Goal: Task Accomplishment & Management: Manage account settings

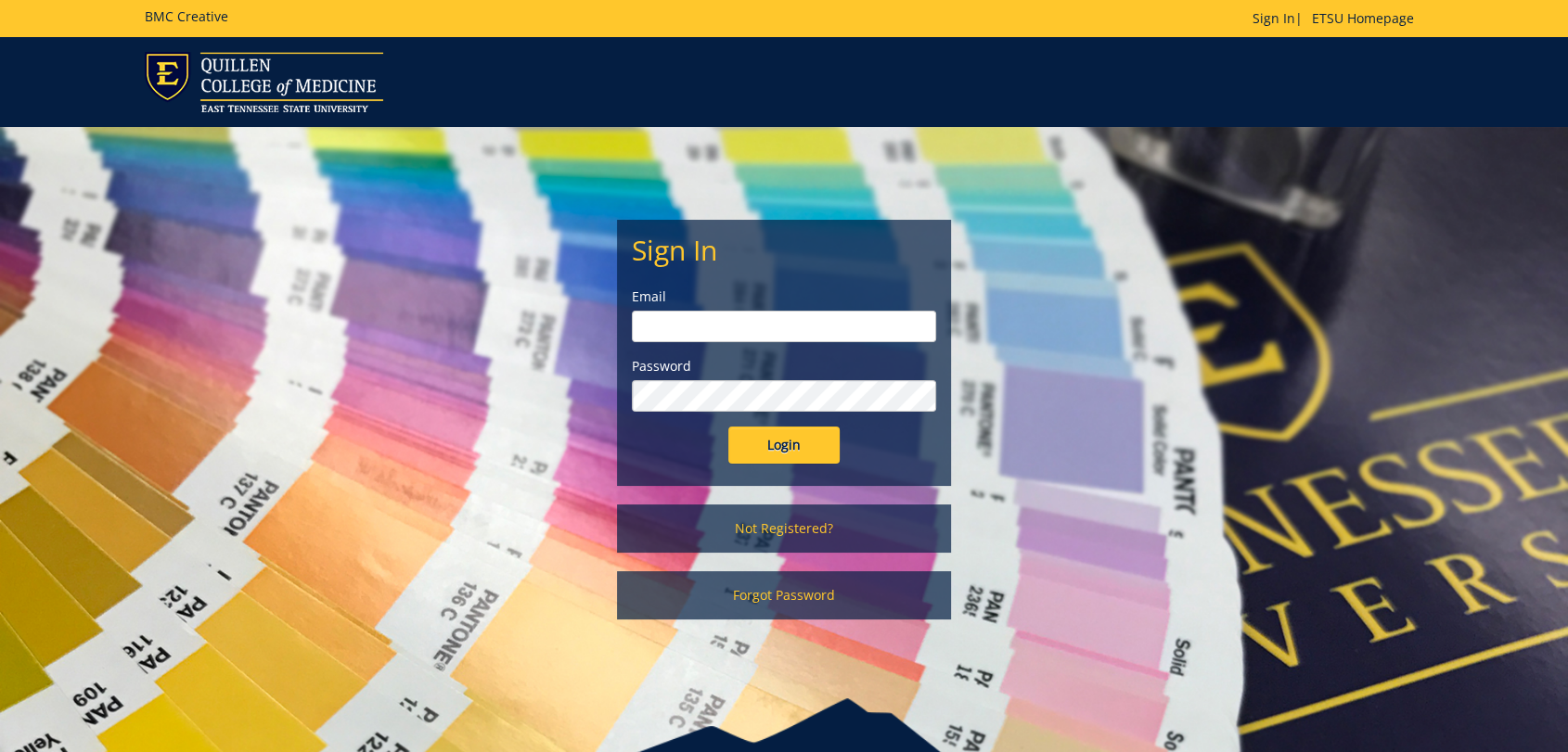
click at [706, 320] on input "email" at bounding box center [783, 326] width 304 height 32
type input "fair@mail.etsu.edu"
click at [769, 447] on input "Login" at bounding box center [783, 445] width 111 height 37
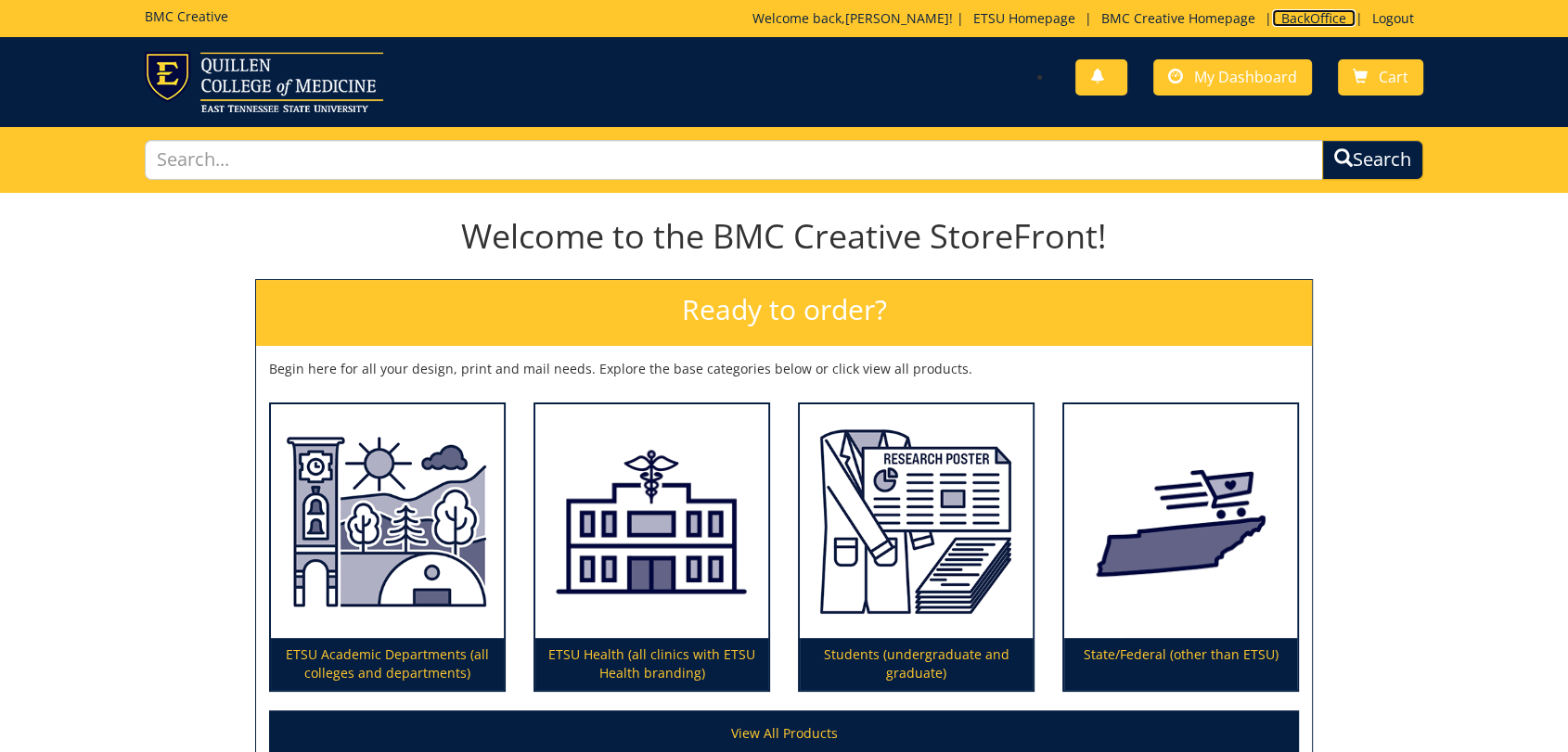
click at [1322, 15] on link "BackOffice" at bounding box center [1314, 18] width 83 height 18
